Goal: Information Seeking & Learning: Learn about a topic

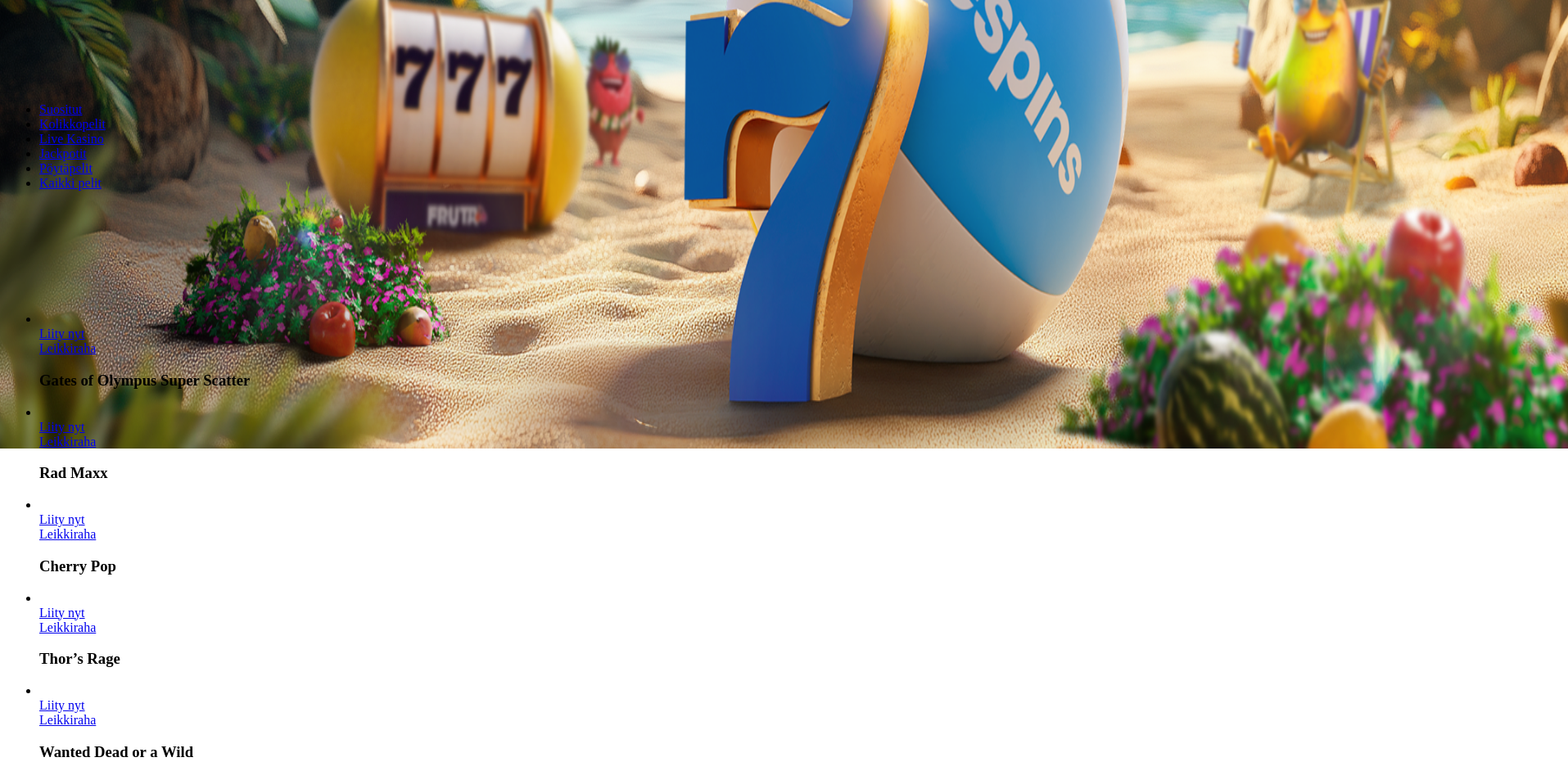
scroll to position [328, 0]
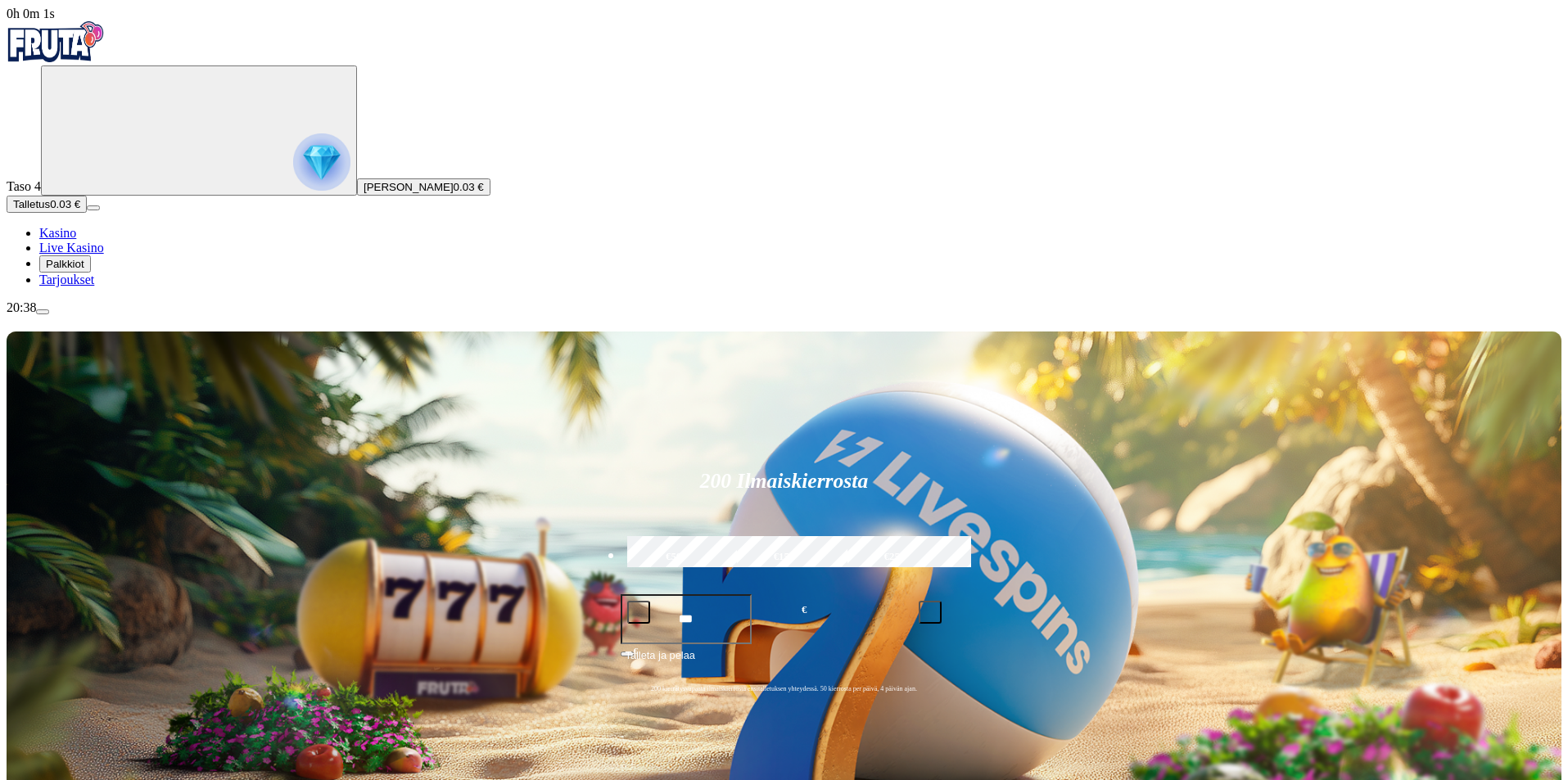
click at [84, 270] on span "Palkkiot" at bounding box center [65, 264] width 39 height 12
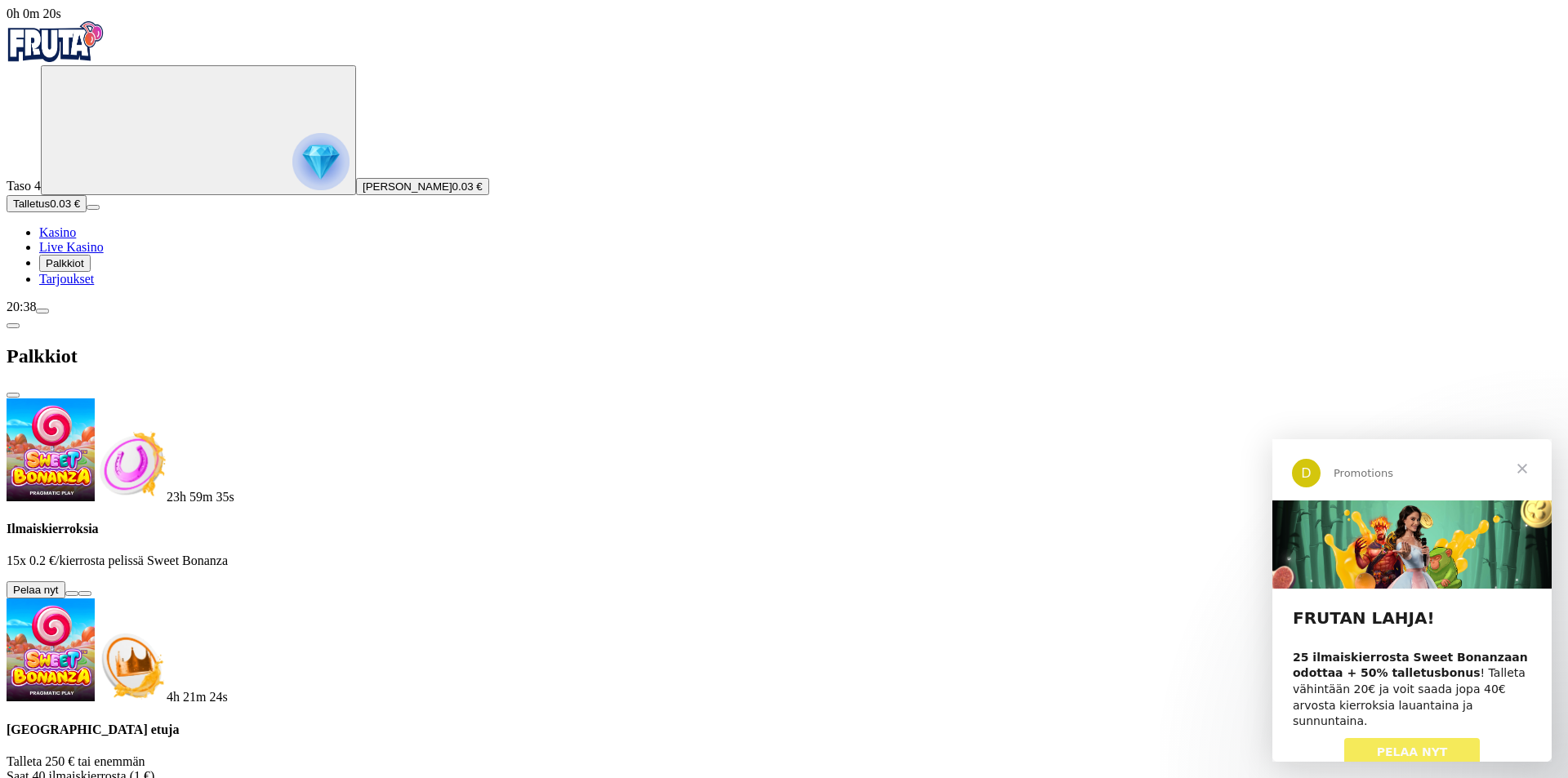
click at [79, 591] on button at bounding box center [72, 594] width 13 height 5
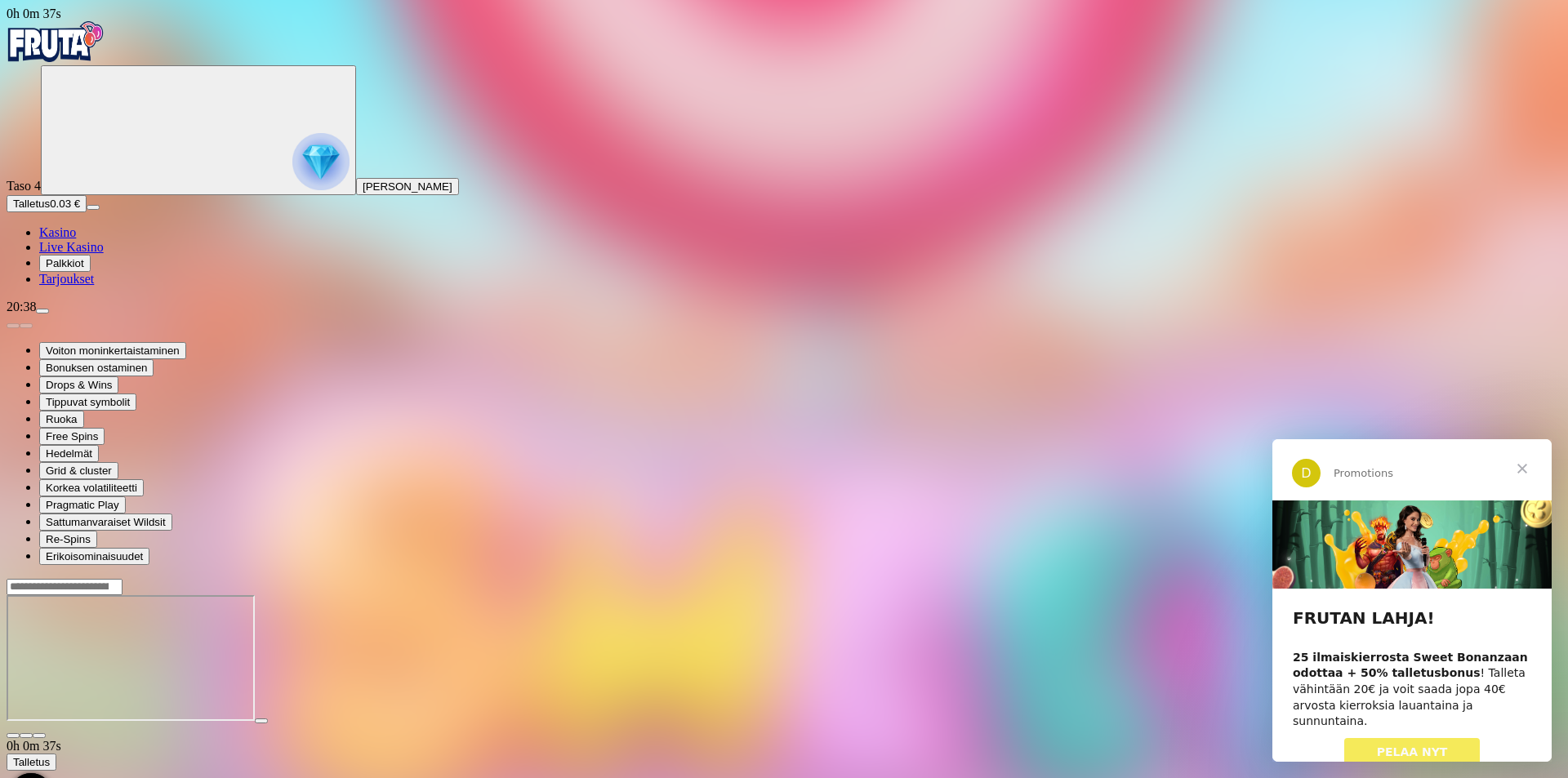
click at [1528, 472] on span "Sulje" at bounding box center [1522, 469] width 59 height 59
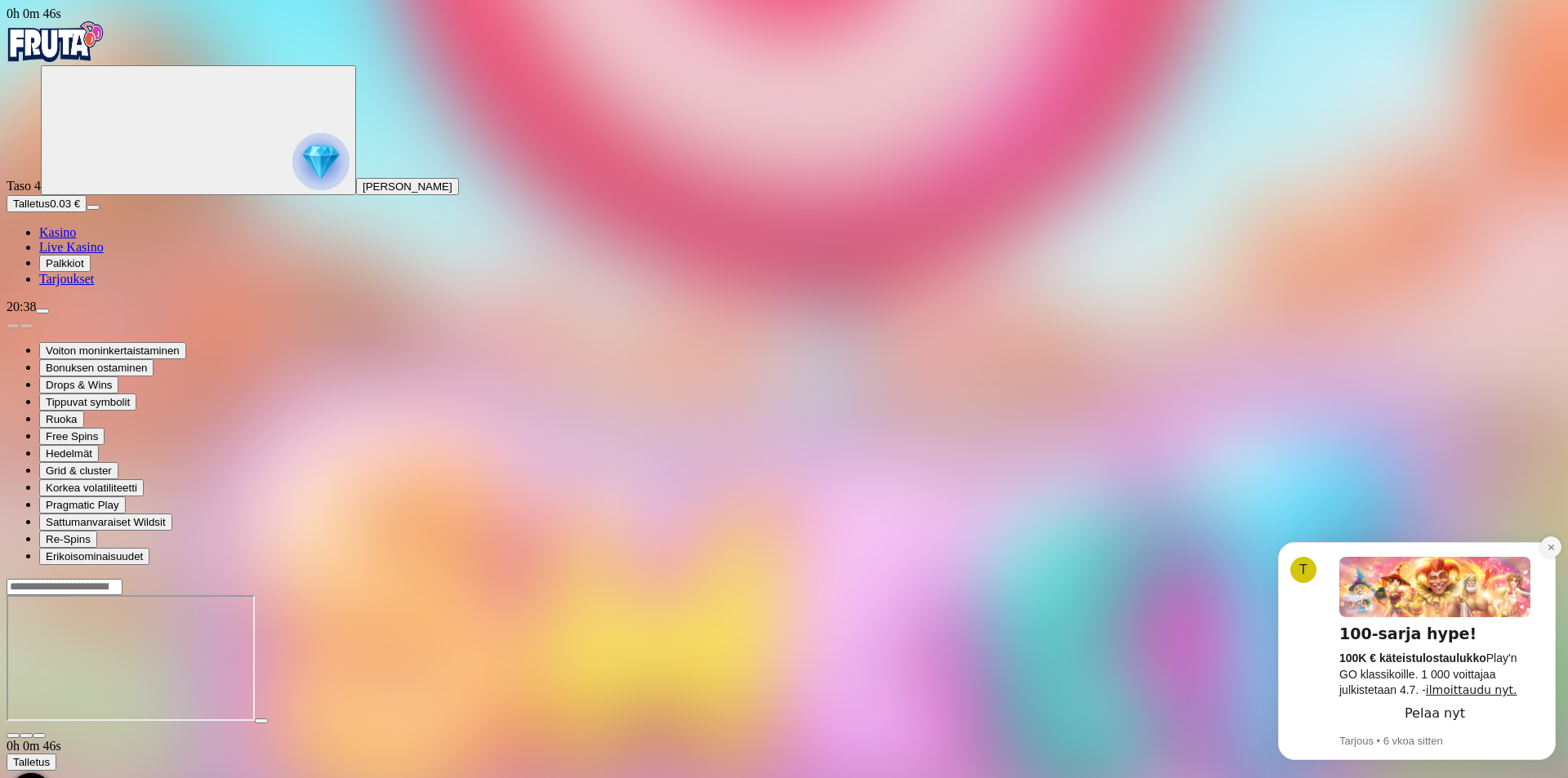
click at [1550, 545] on icon "Dismiss notification" at bounding box center [1550, 547] width 6 height 6
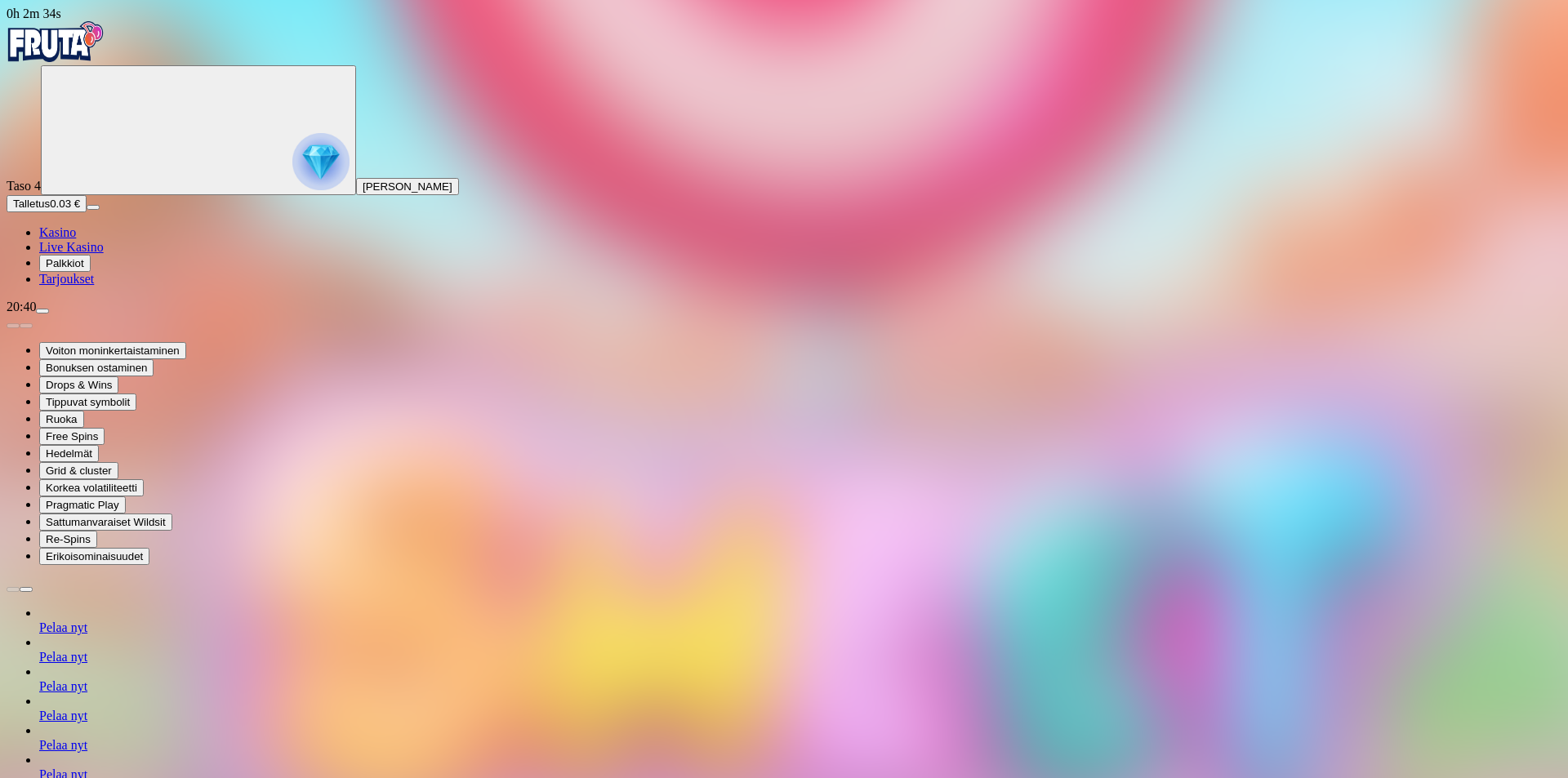
click at [84, 269] on span "Palkkiot" at bounding box center [65, 263] width 38 height 12
drag, startPoint x: 814, startPoint y: 73, endPoint x: 649, endPoint y: 74, distance: 165.0
click at [67, 62] on img "Primary" at bounding box center [55, 41] width 98 height 41
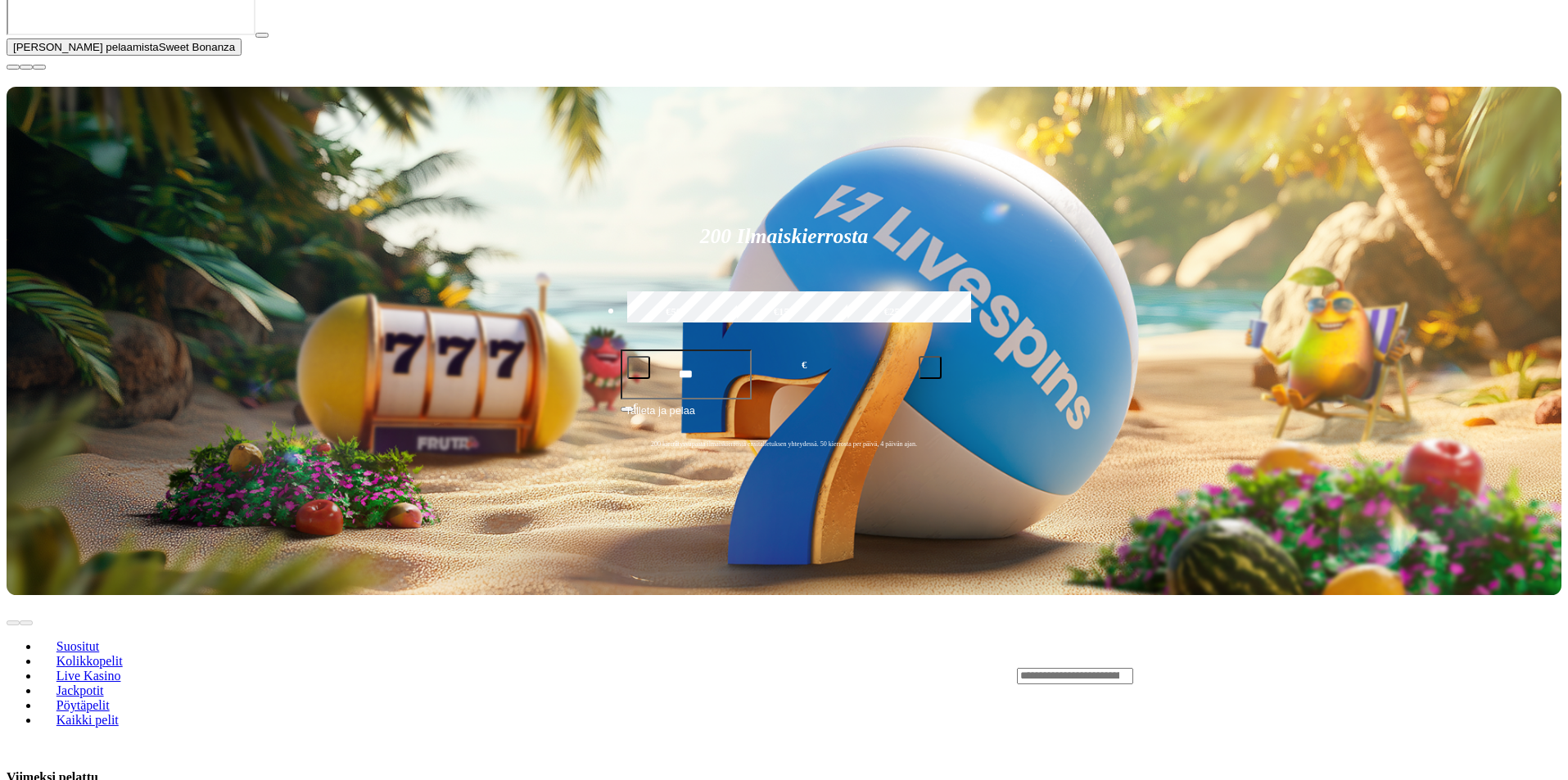
scroll to position [409, 0]
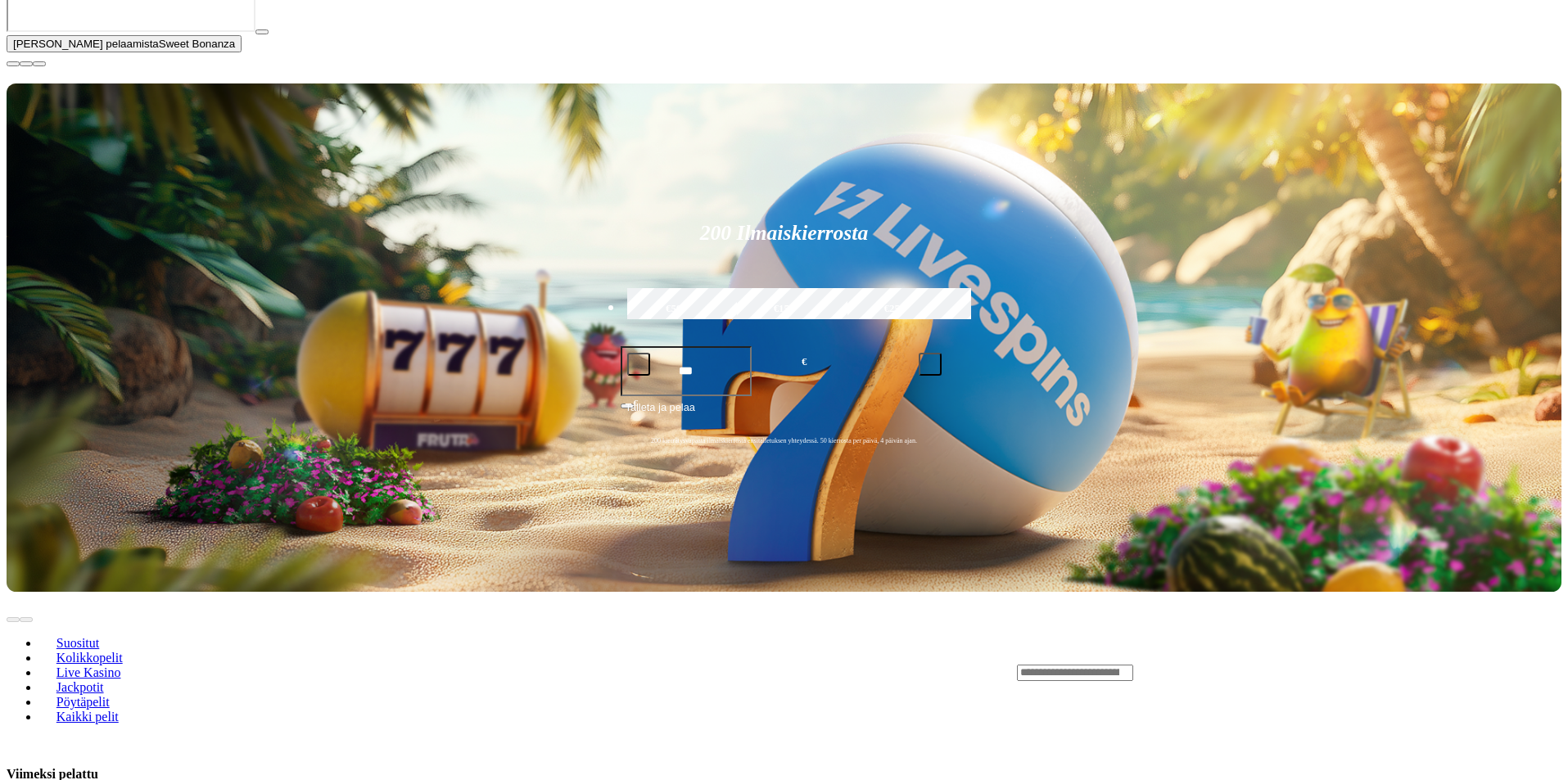
click at [268, 34] on button "button" at bounding box center [261, 32] width 13 height 5
